Goal: Navigation & Orientation: Understand site structure

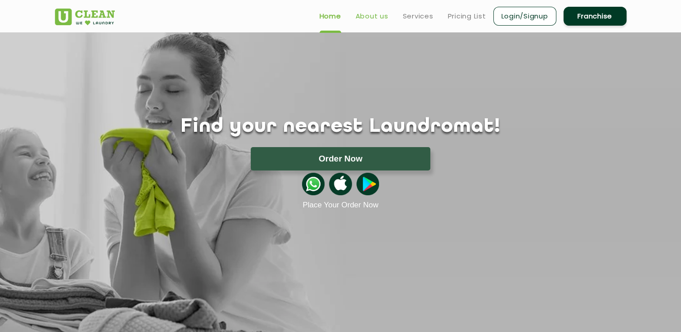
click at [373, 14] on link "About us" at bounding box center [372, 16] width 33 height 11
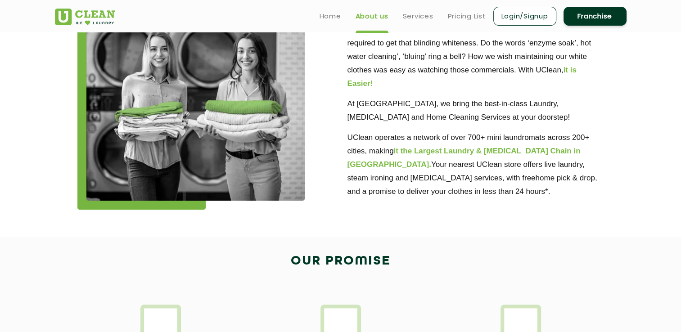
scroll to position [288, 0]
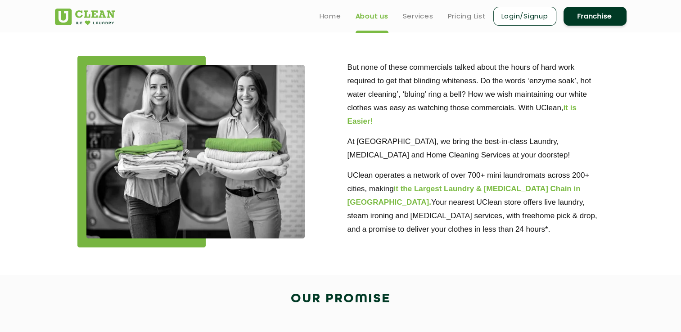
scroll to position [237, 0]
click at [421, 17] on link "Services" at bounding box center [418, 16] width 31 height 11
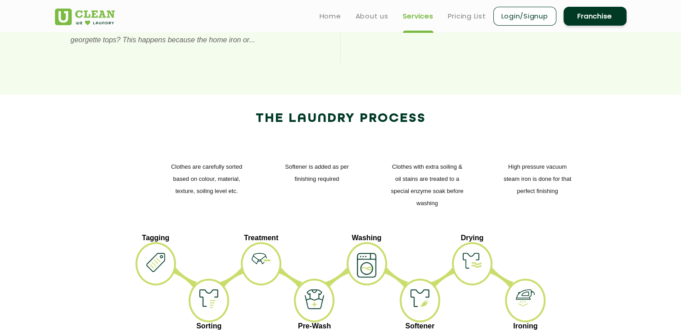
scroll to position [1013, 0]
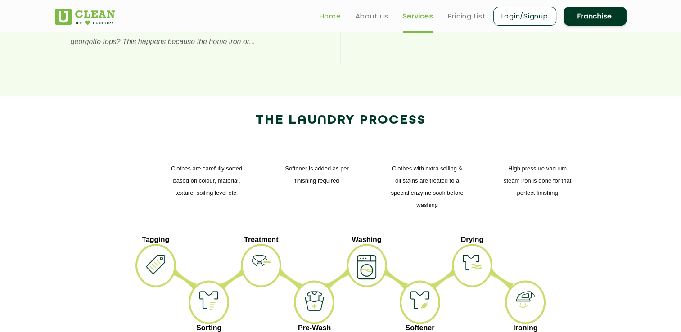
click at [320, 15] on link "Home" at bounding box center [331, 16] width 22 height 11
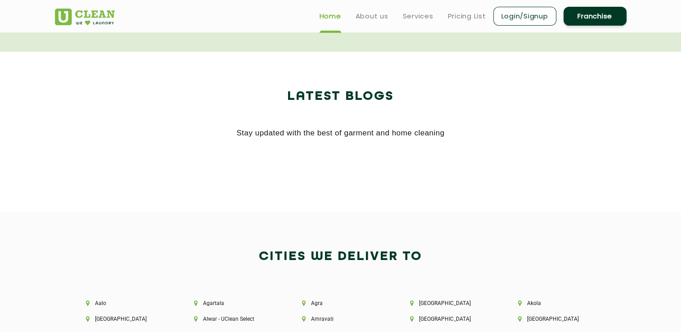
scroll to position [1718, 0]
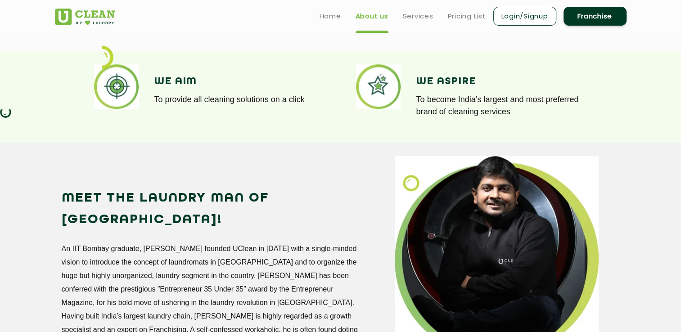
scroll to position [584, 0]
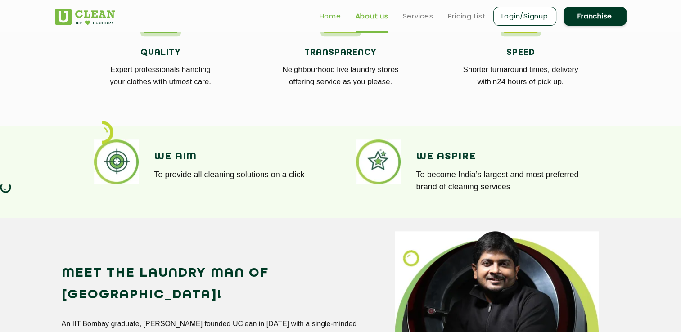
click at [324, 14] on link "Home" at bounding box center [331, 16] width 22 height 11
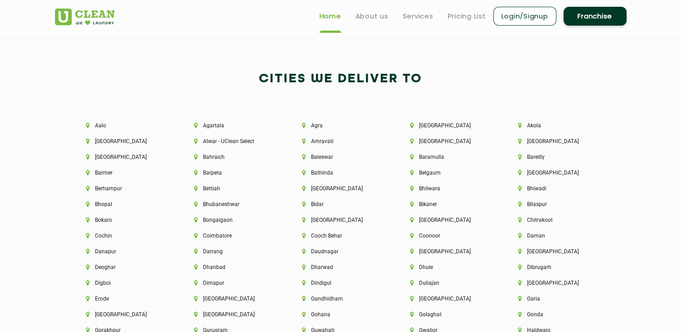
scroll to position [1898, 0]
click at [409, 17] on link "Services" at bounding box center [418, 16] width 31 height 11
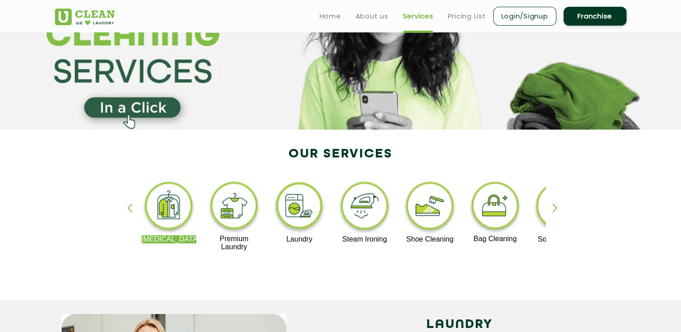
scroll to position [88, 0]
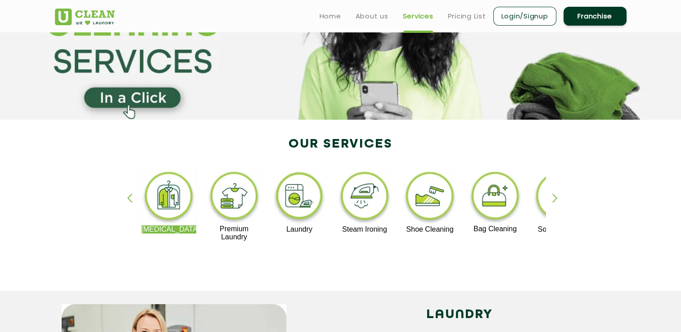
click at [554, 201] on div "button" at bounding box center [559, 206] width 14 height 25
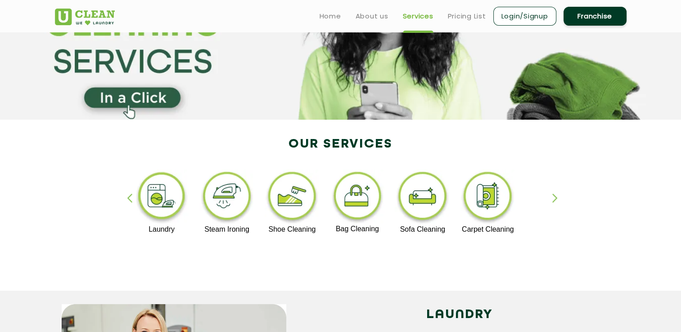
click at [128, 198] on div "button" at bounding box center [134, 206] width 14 height 25
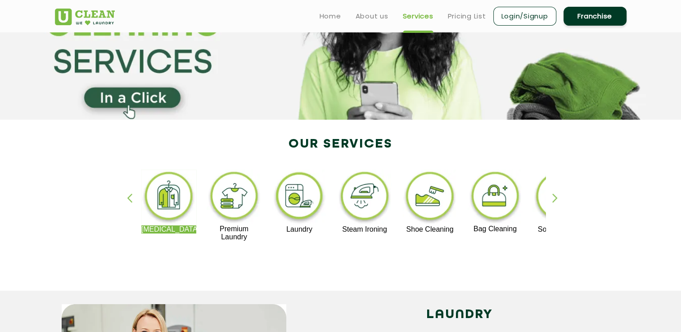
click at [554, 199] on div "button" at bounding box center [559, 206] width 14 height 25
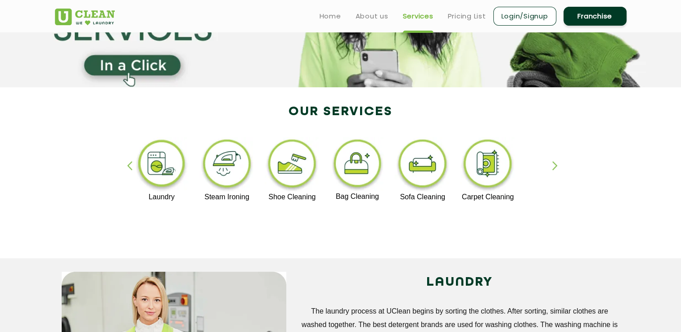
scroll to position [104, 0]
